Goal: Communication & Community: Answer question/provide support

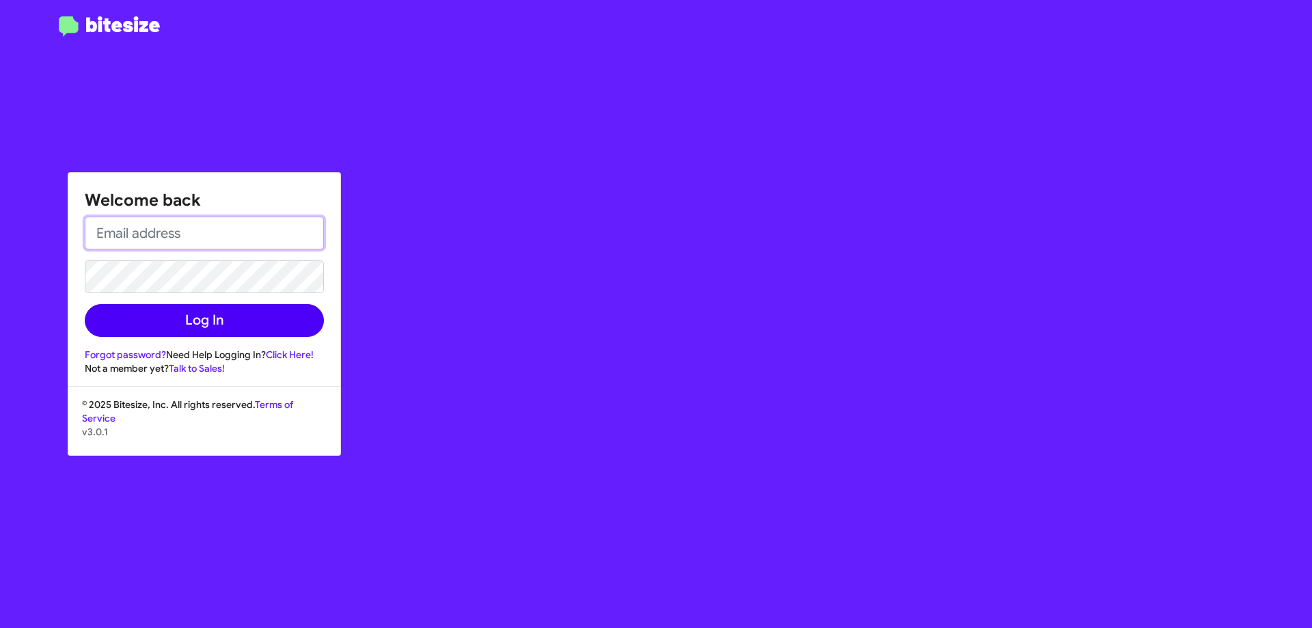
type input "[EMAIL_ADDRESS][DOMAIN_NAME]"
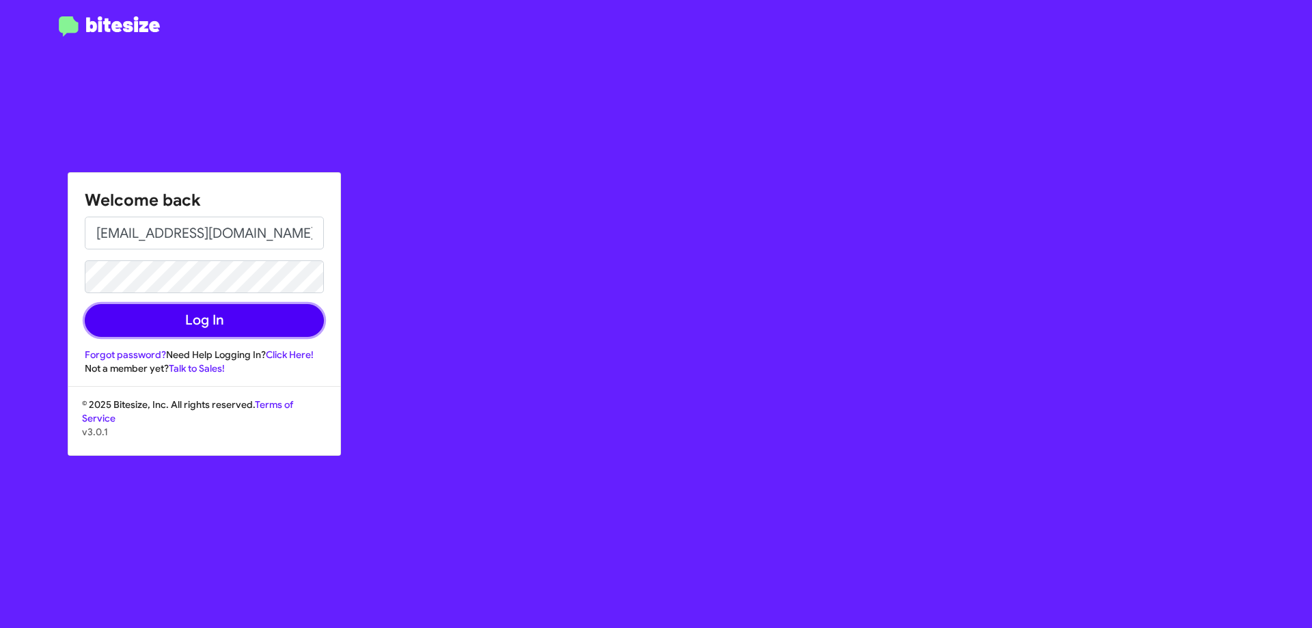
click at [238, 331] on button "Log In" at bounding box center [204, 320] width 239 height 33
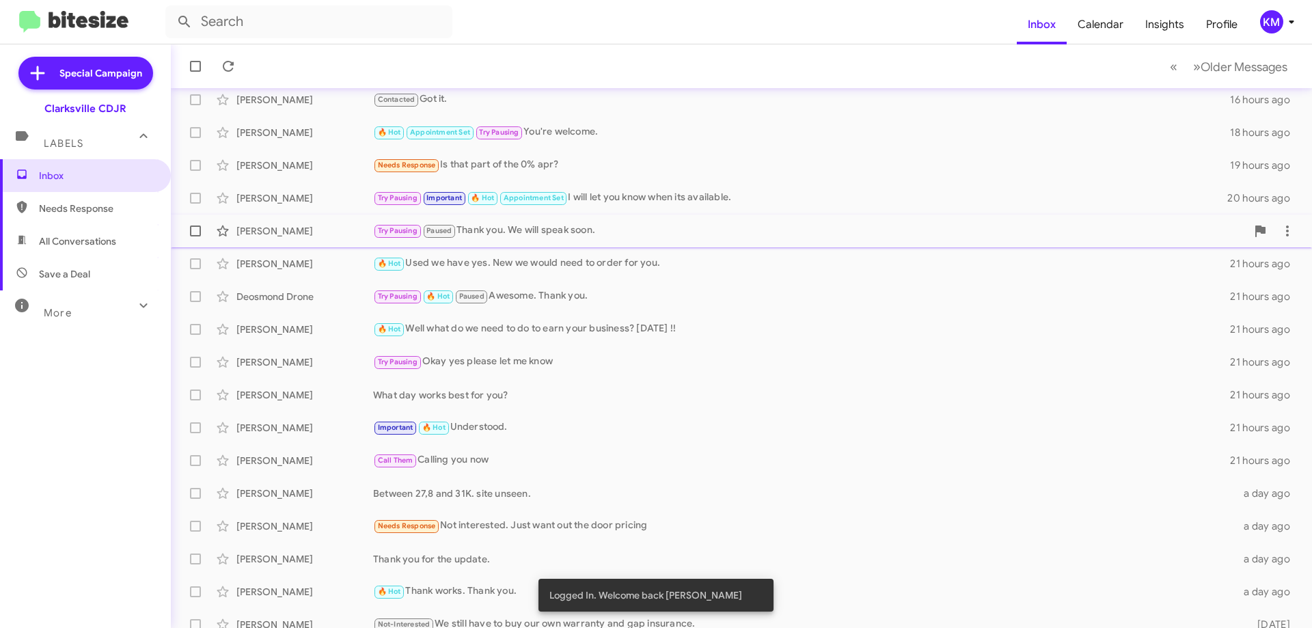
scroll to position [137, 0]
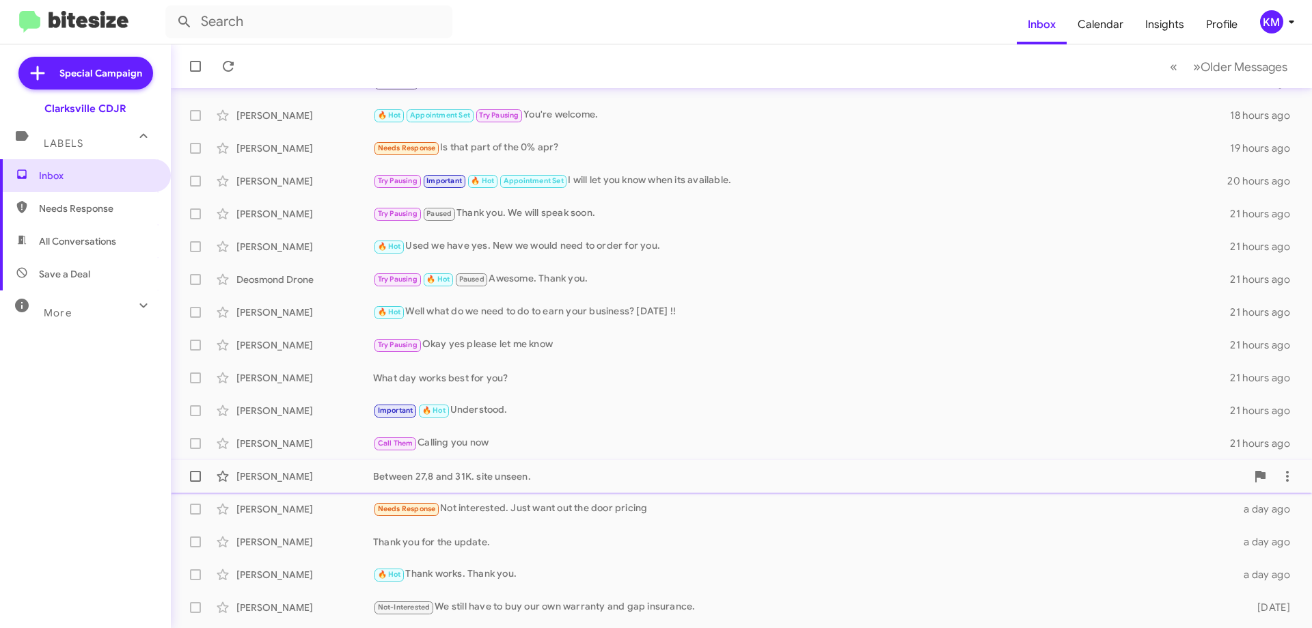
click at [596, 482] on div "Between 27,8 and 31K. site unseen." at bounding box center [809, 476] width 873 height 14
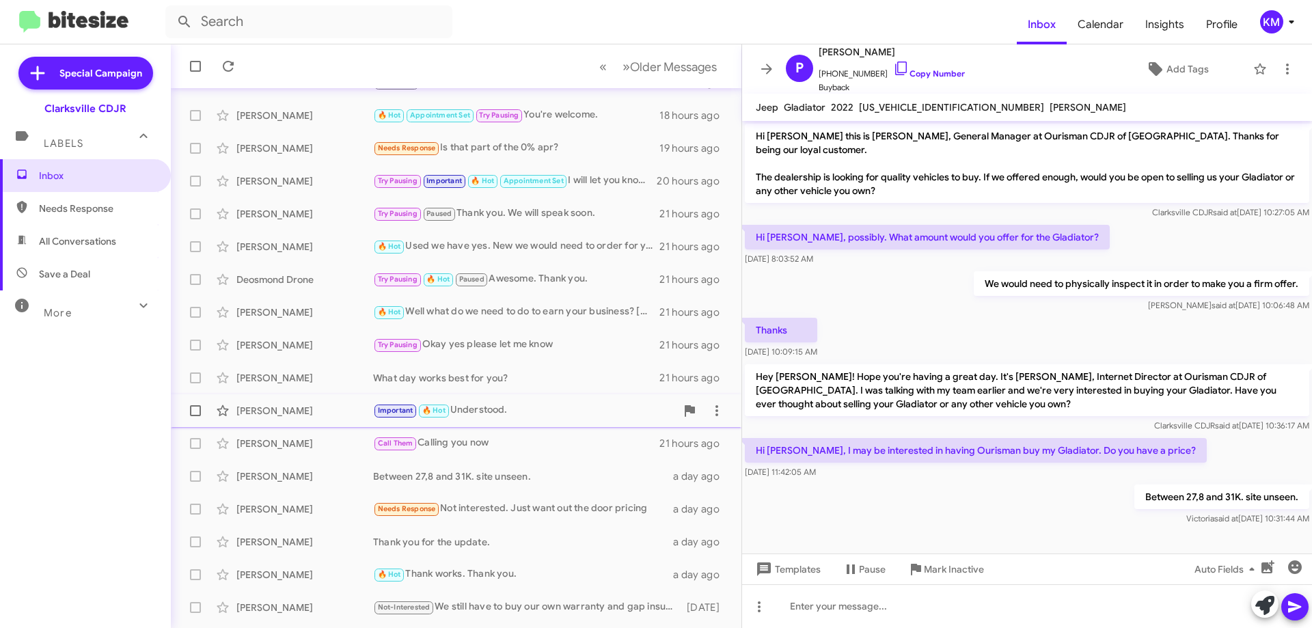
click at [581, 396] on span "[PERSON_NAME] Important 🔥 Hot Understood. 21 hours ago" at bounding box center [456, 410] width 570 height 33
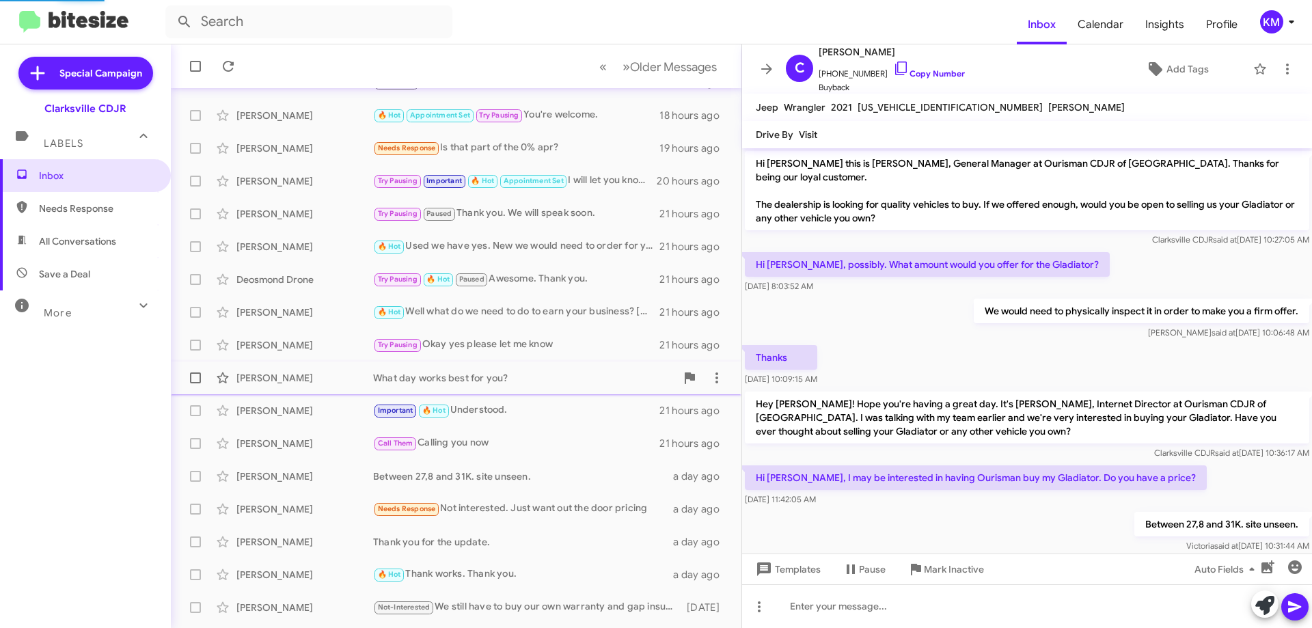
scroll to position [598, 0]
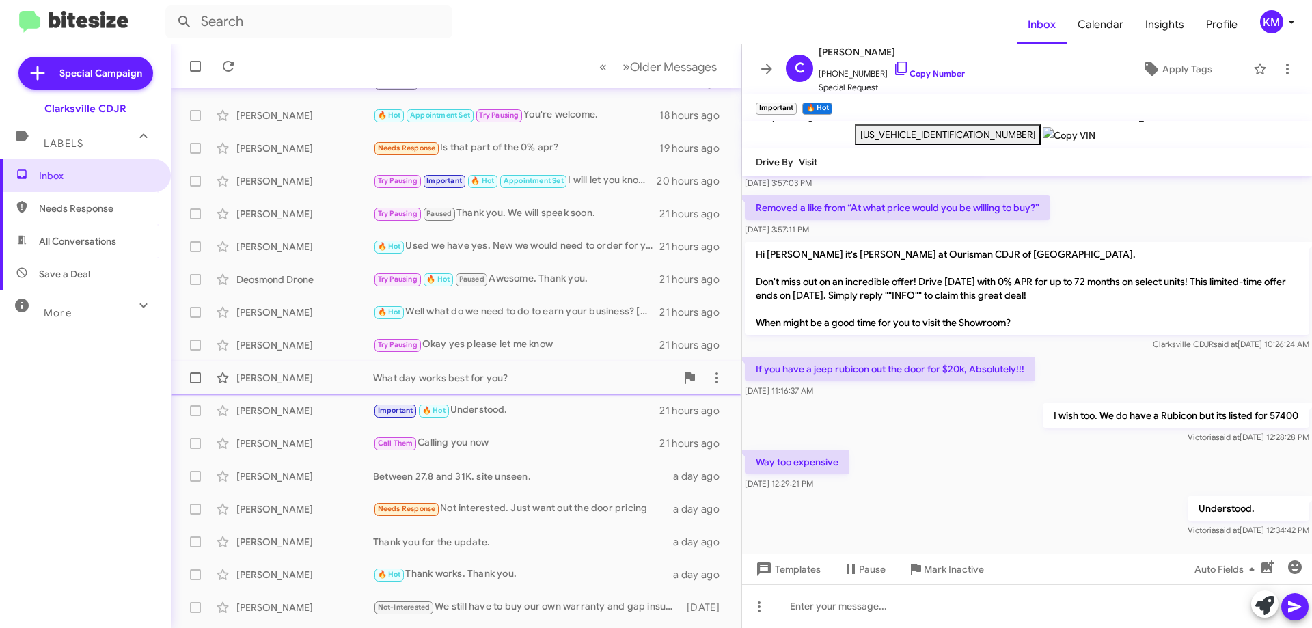
click at [586, 364] on div "[PERSON_NAME] What day works best for you? 21 hours ago" at bounding box center [456, 377] width 549 height 27
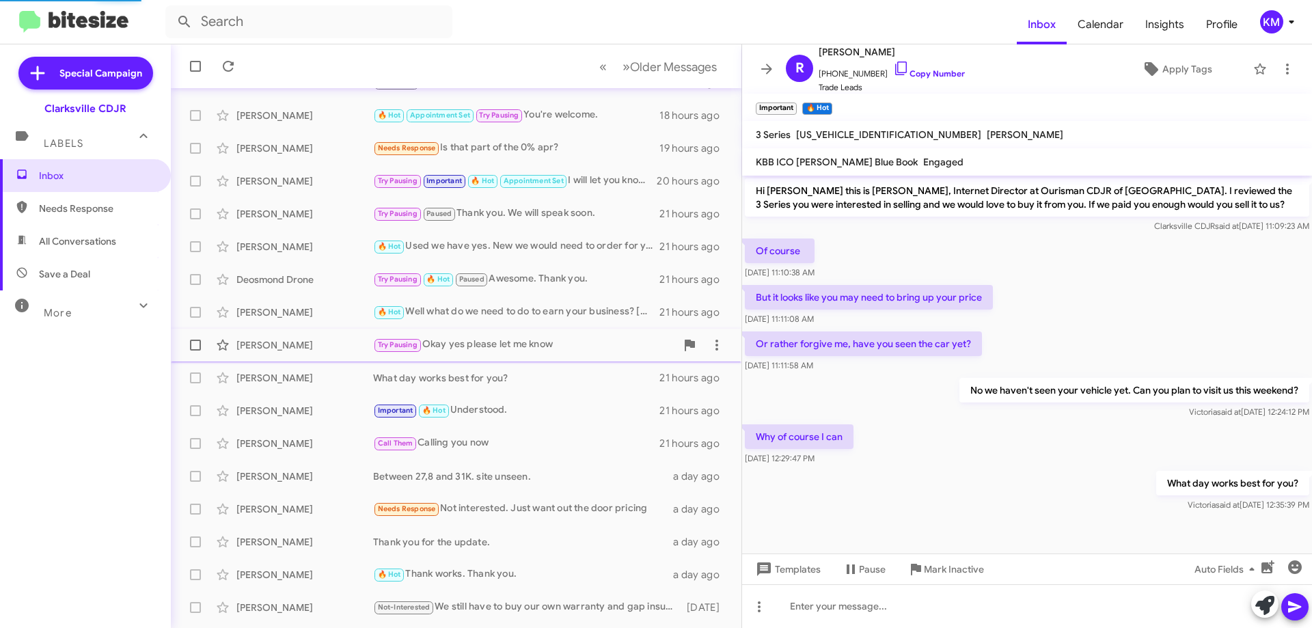
click at [600, 344] on div "Try Pausing Okay yes please let me know" at bounding box center [524, 345] width 303 height 16
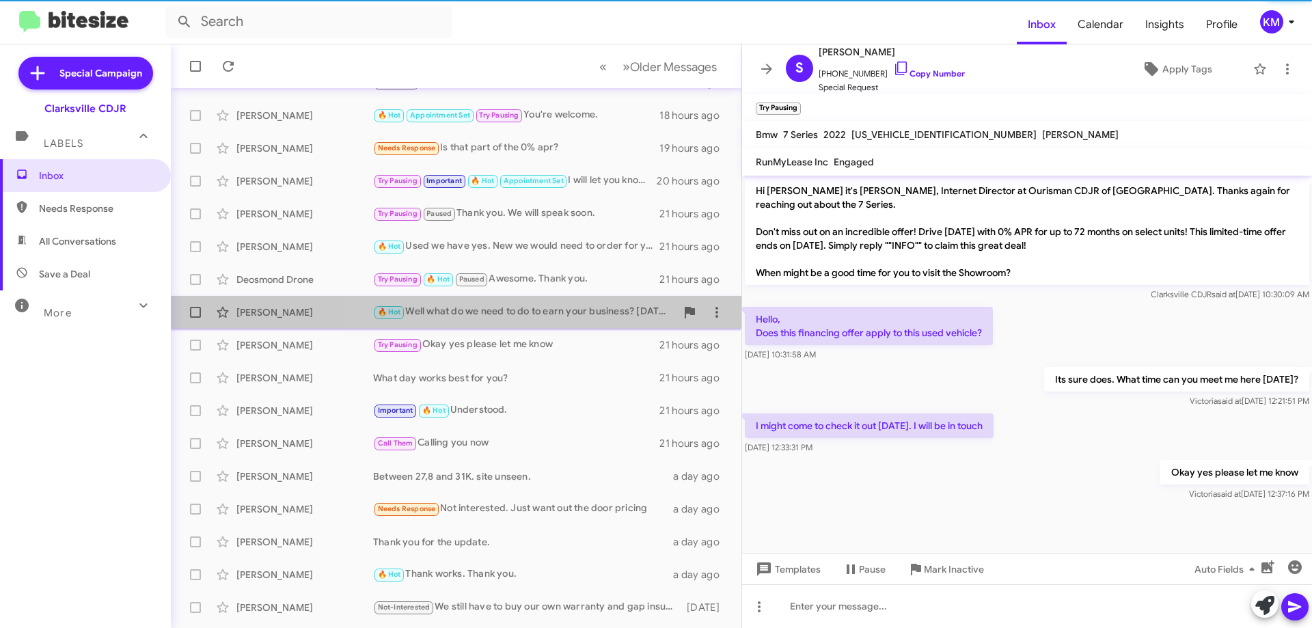
click at [605, 326] on span "[PERSON_NAME] 🔥 Hot Well what do we need to do to earn your business? [DATE] !!…" at bounding box center [456, 312] width 570 height 33
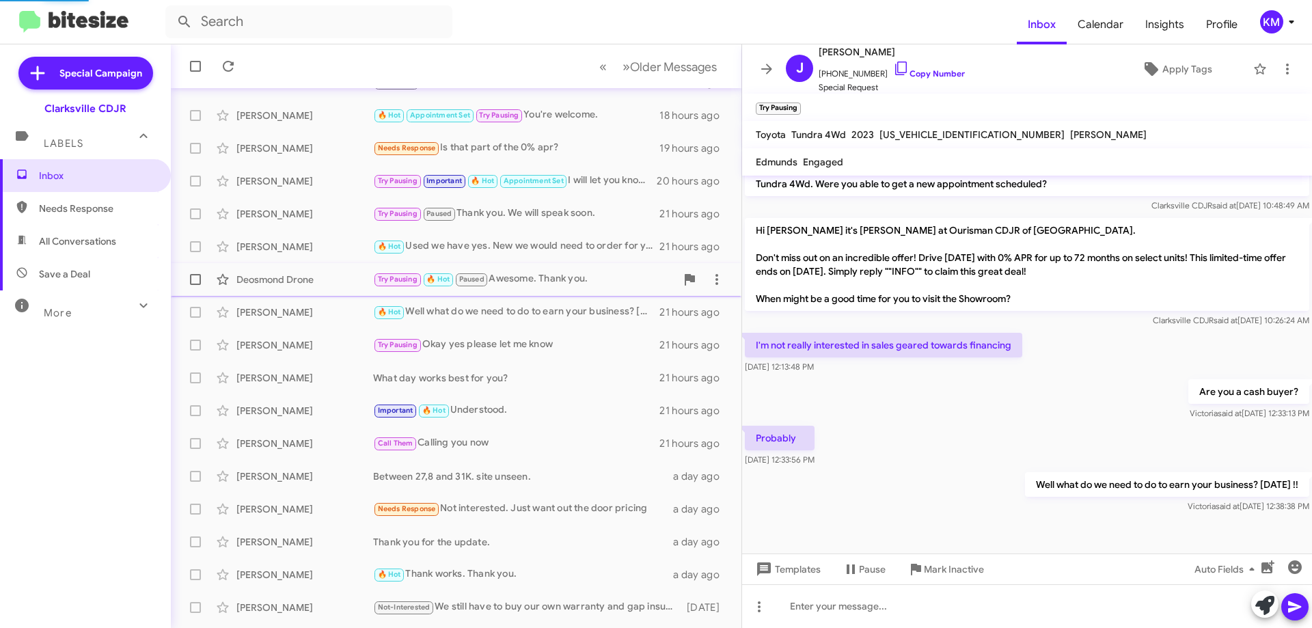
click at [615, 294] on span "Deosmond Drone Try Pausing 🔥 Hot Paused Awesome. Thank you. 21 hours ago" at bounding box center [456, 279] width 570 height 33
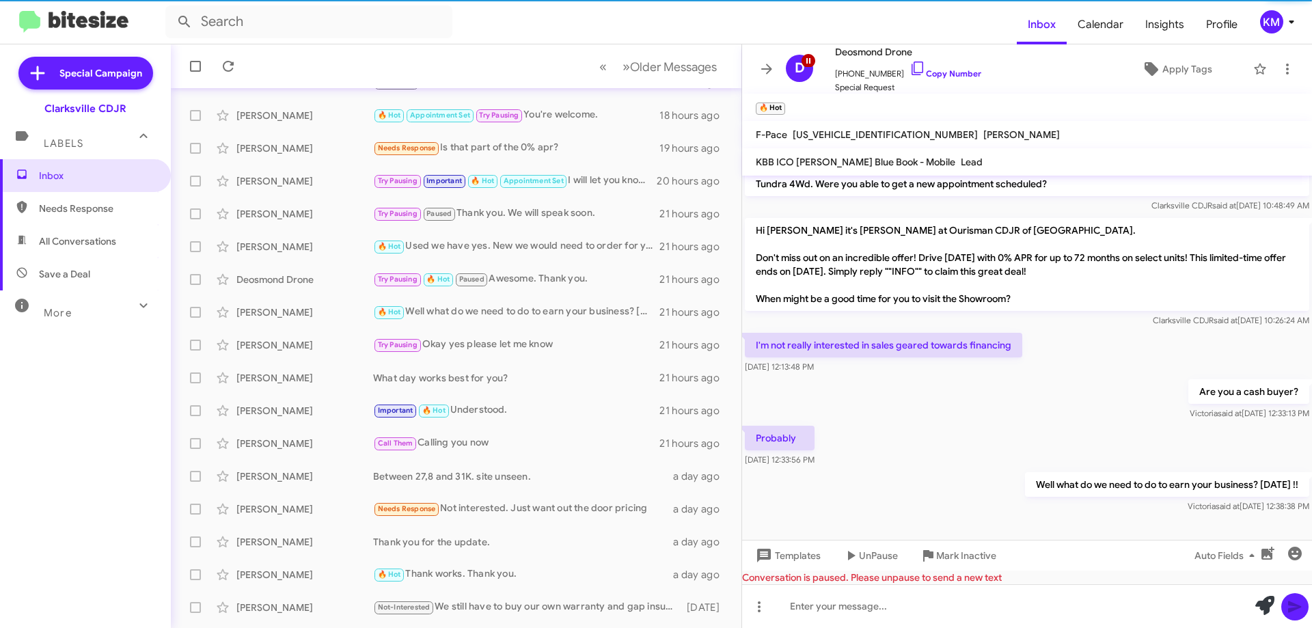
scroll to position [175, 0]
